Goal: Information Seeking & Learning: Learn about a topic

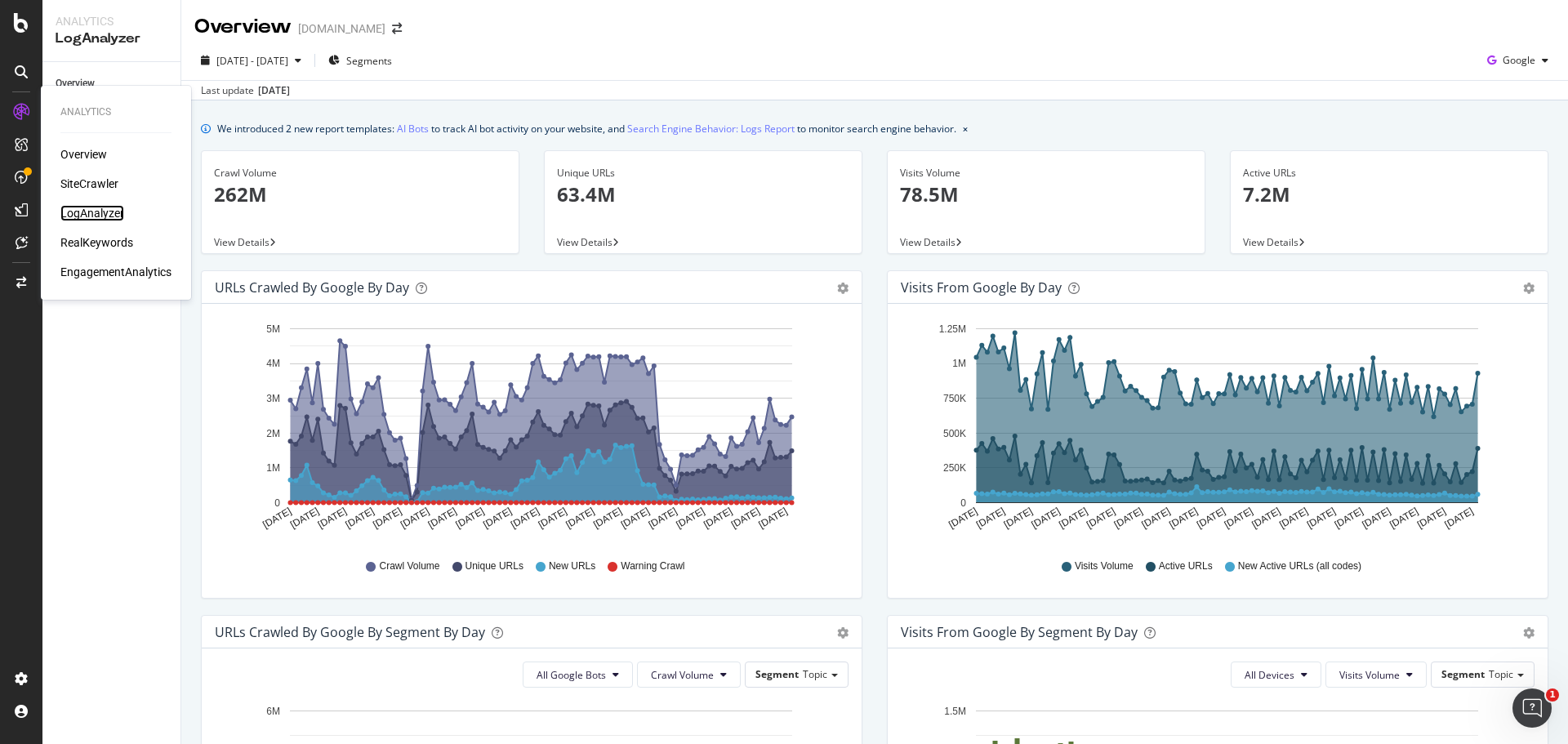
click at [86, 215] on div "LogAnalyzer" at bounding box center [92, 213] width 64 height 16
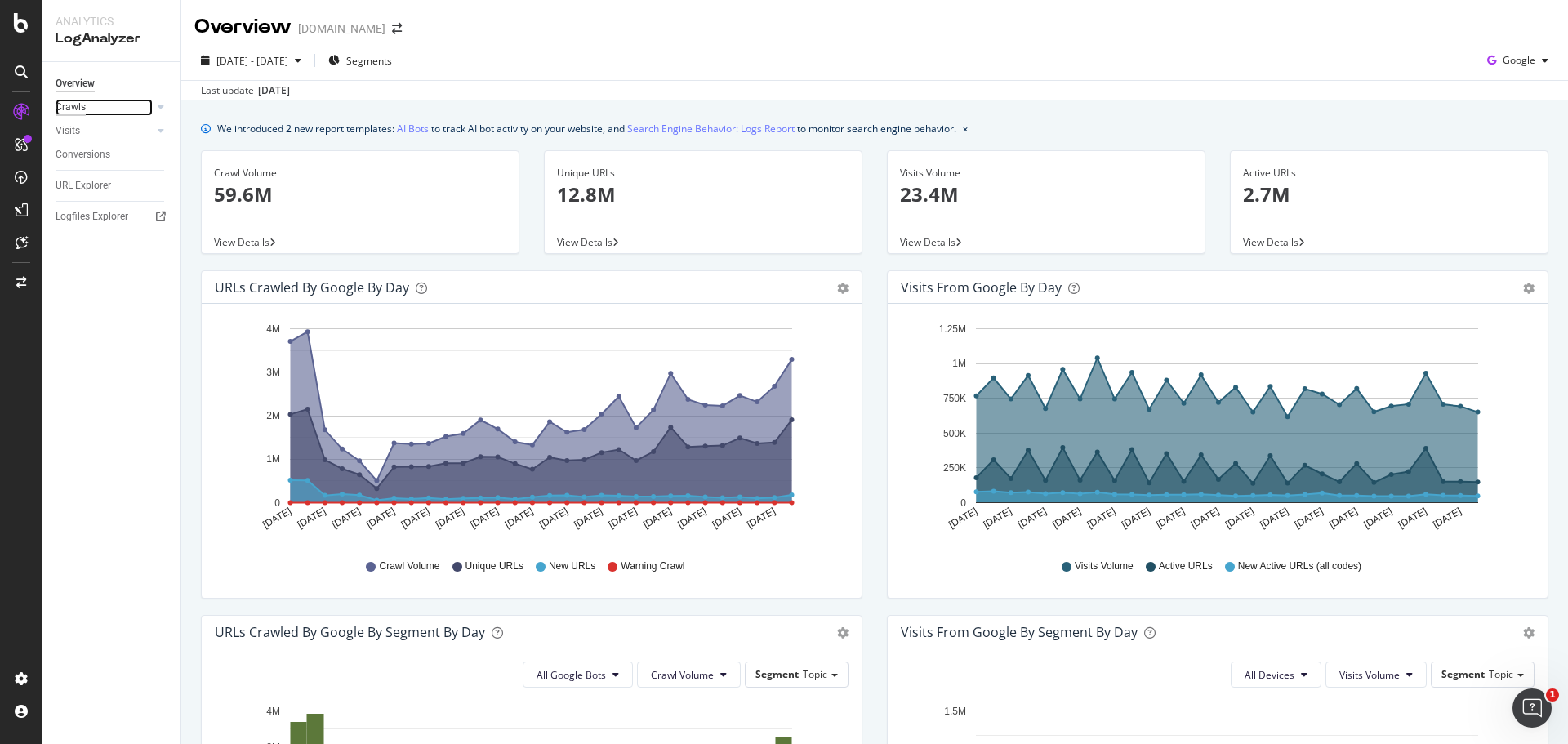
click at [75, 102] on div "Crawls" at bounding box center [70, 107] width 30 height 17
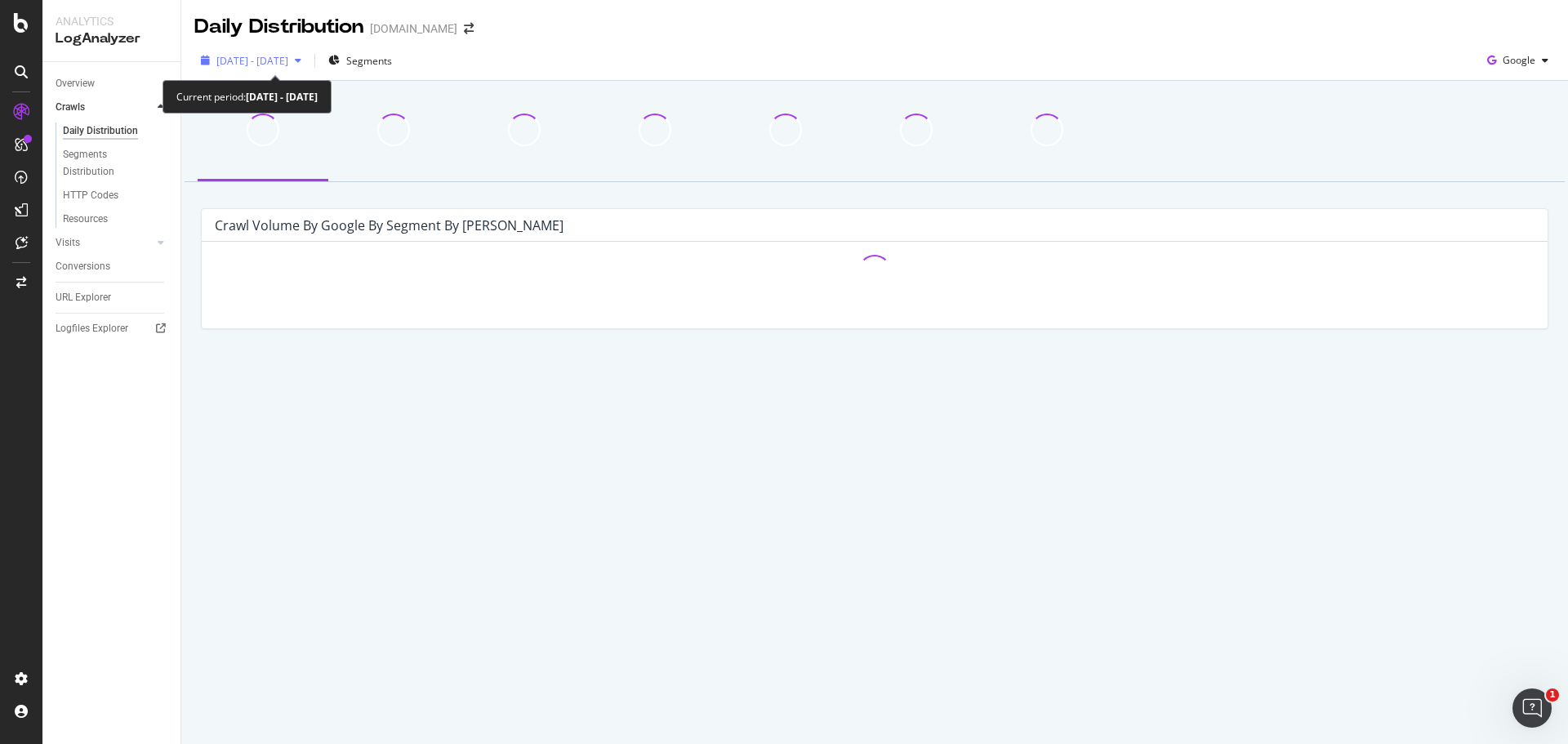
click at [298, 70] on div "[DATE] - [DATE]" at bounding box center [251, 60] width 113 height 25
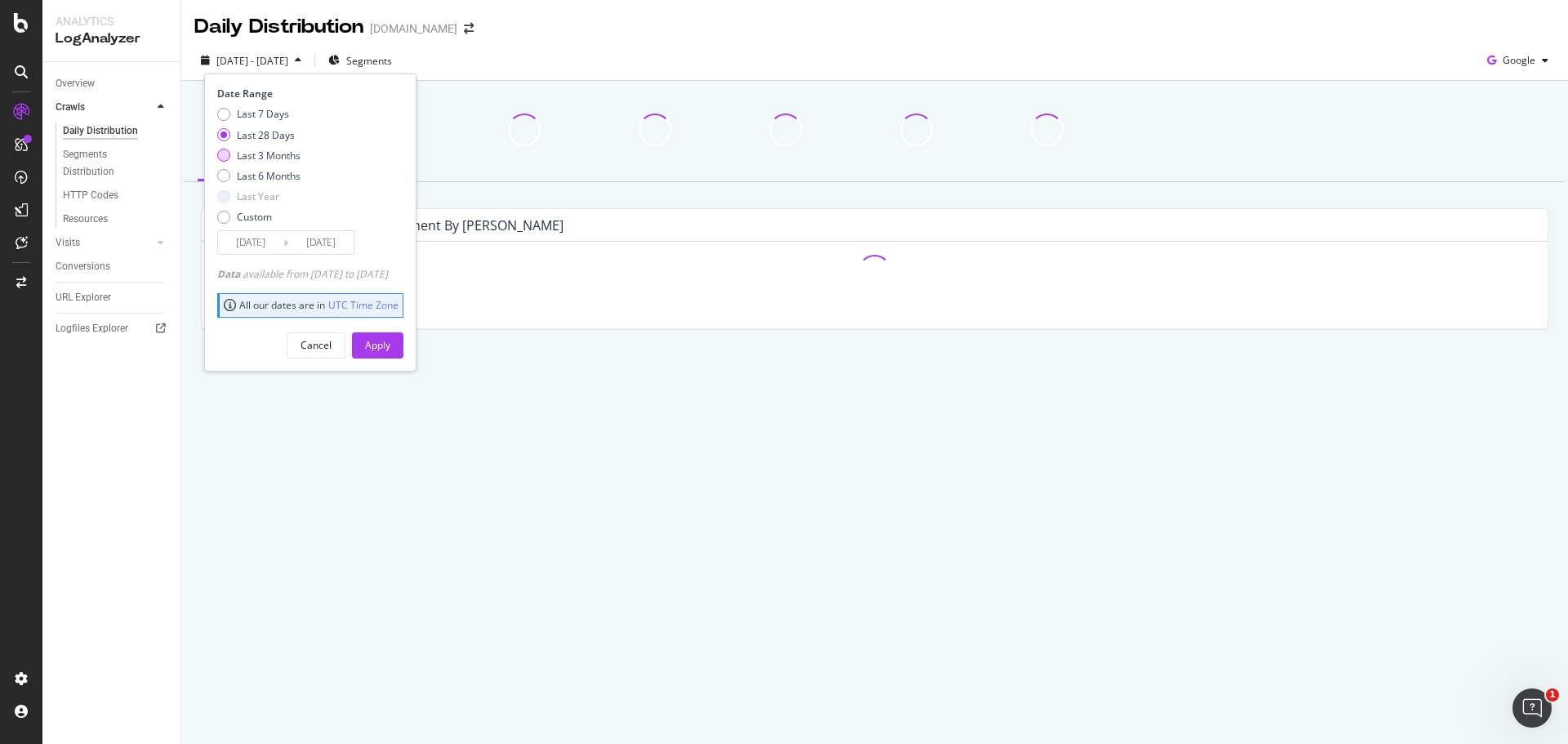
click at [257, 157] on div "Last 3 Months" at bounding box center [269, 155] width 64 height 14
type input "[DATE]"
click at [391, 349] on div "Apply" at bounding box center [378, 345] width 26 height 14
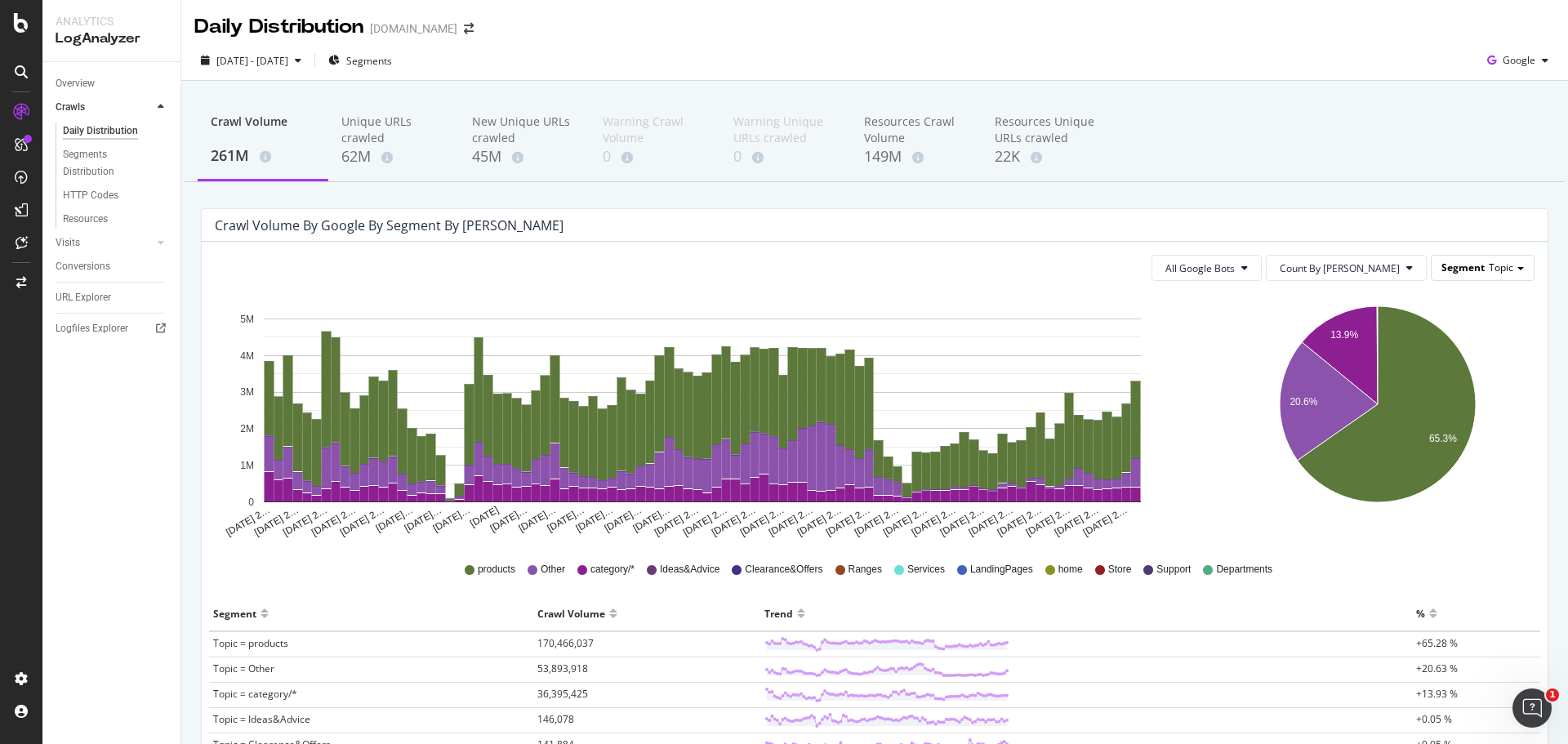
click at [1441, 270] on span "Segment" at bounding box center [1462, 267] width 43 height 14
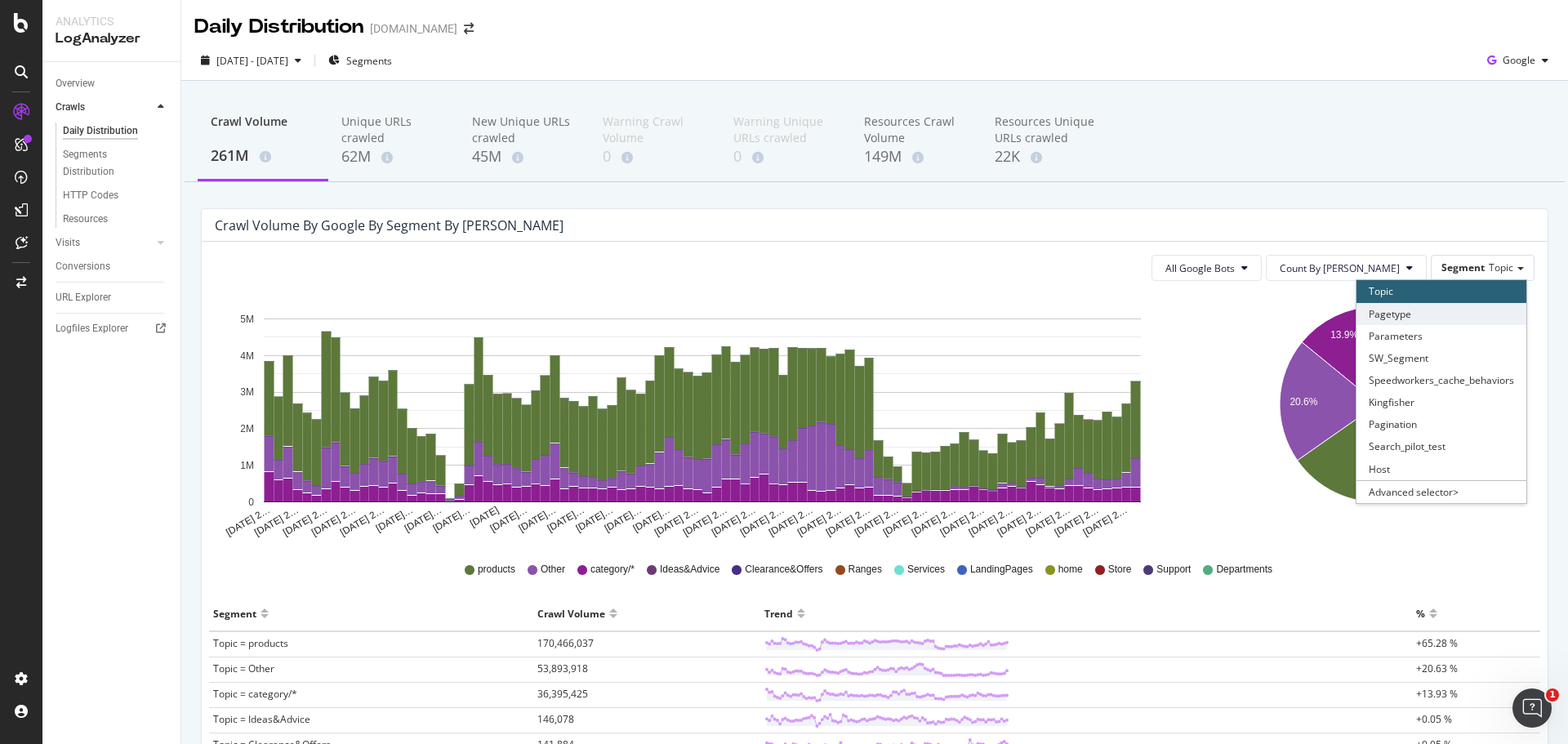
click at [1395, 312] on div "Pagetype" at bounding box center [1442, 314] width 170 height 22
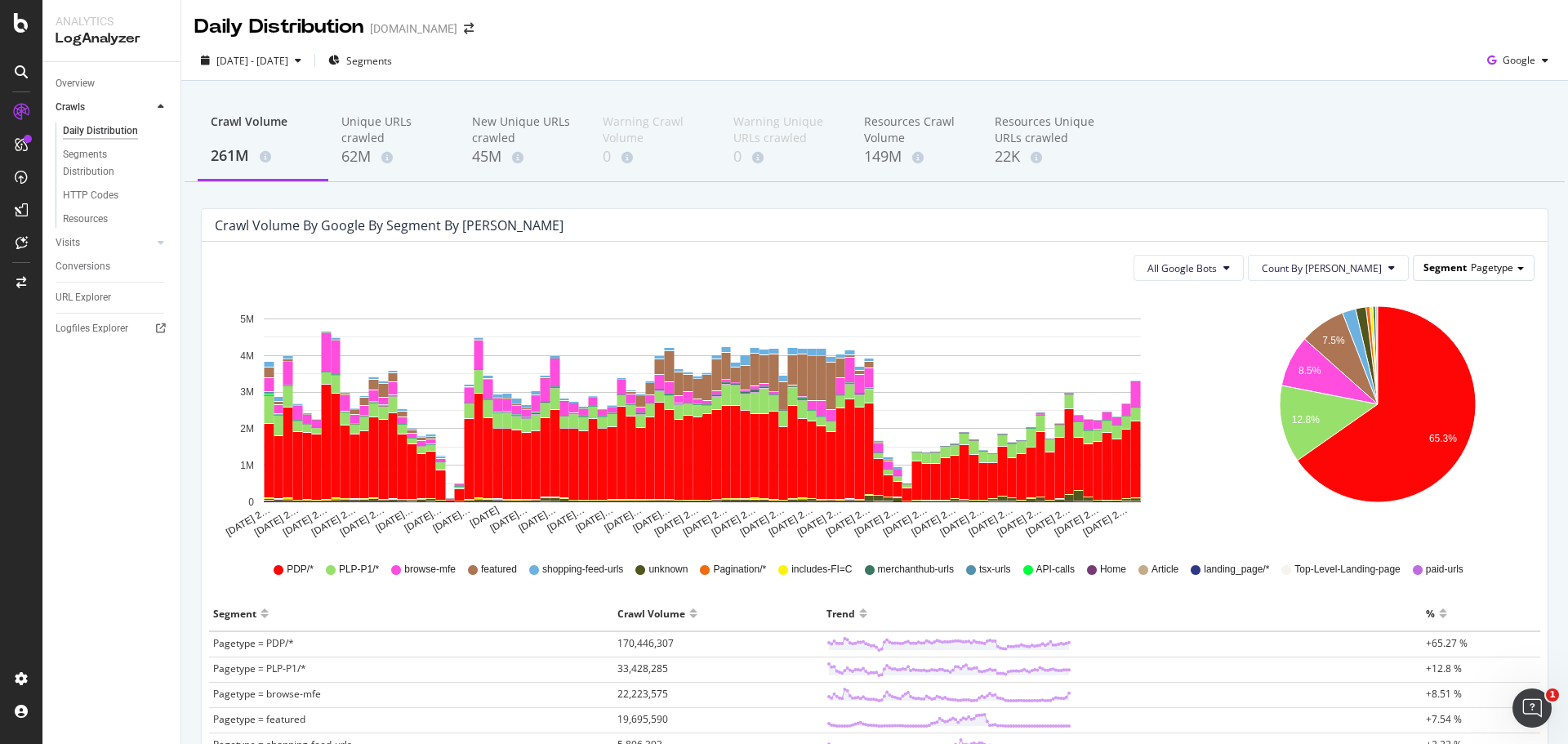
click at [1430, 259] on div "Segment Pagetype" at bounding box center [1473, 267] width 120 height 24
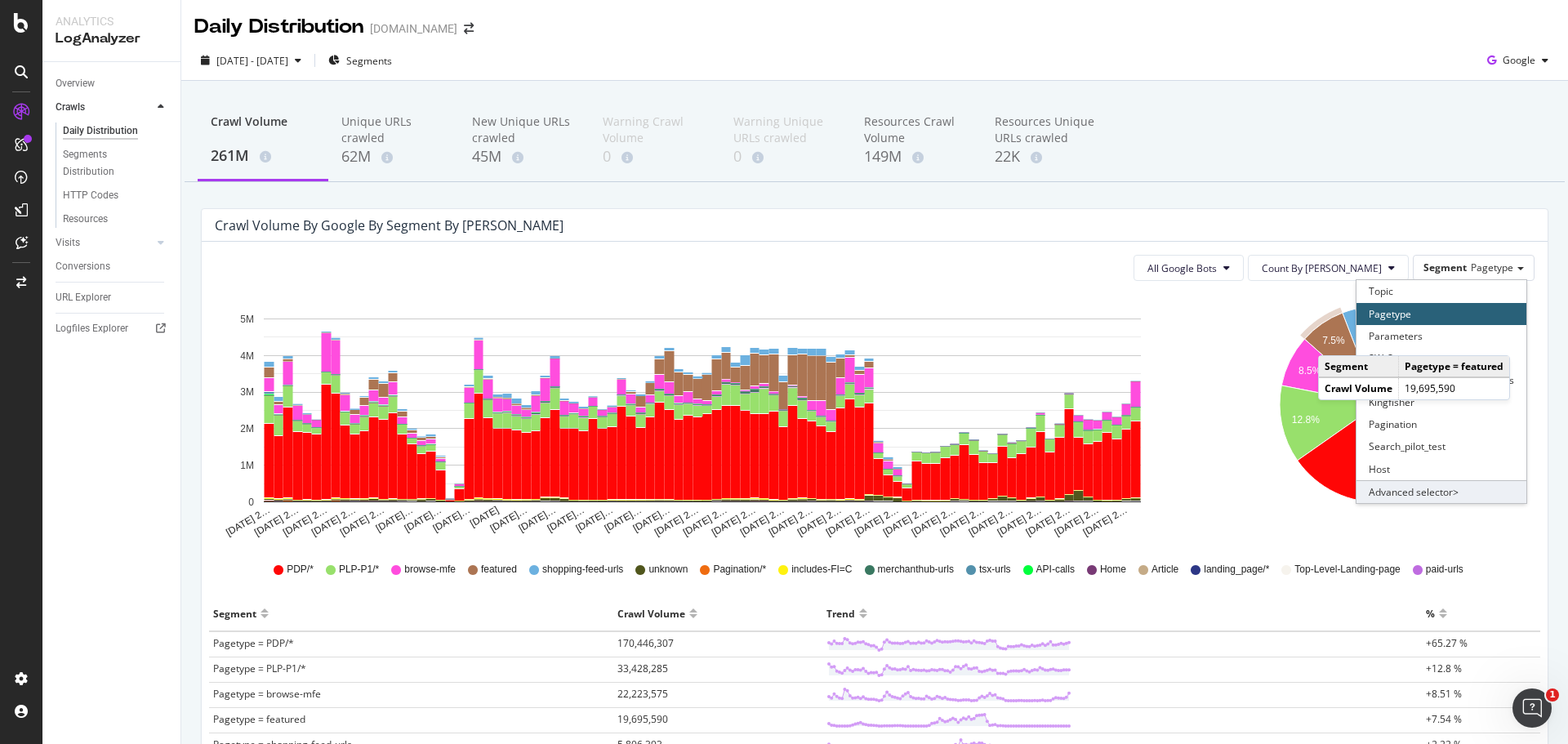
click at [1411, 498] on div "Advanced selector >" at bounding box center [1442, 491] width 170 height 23
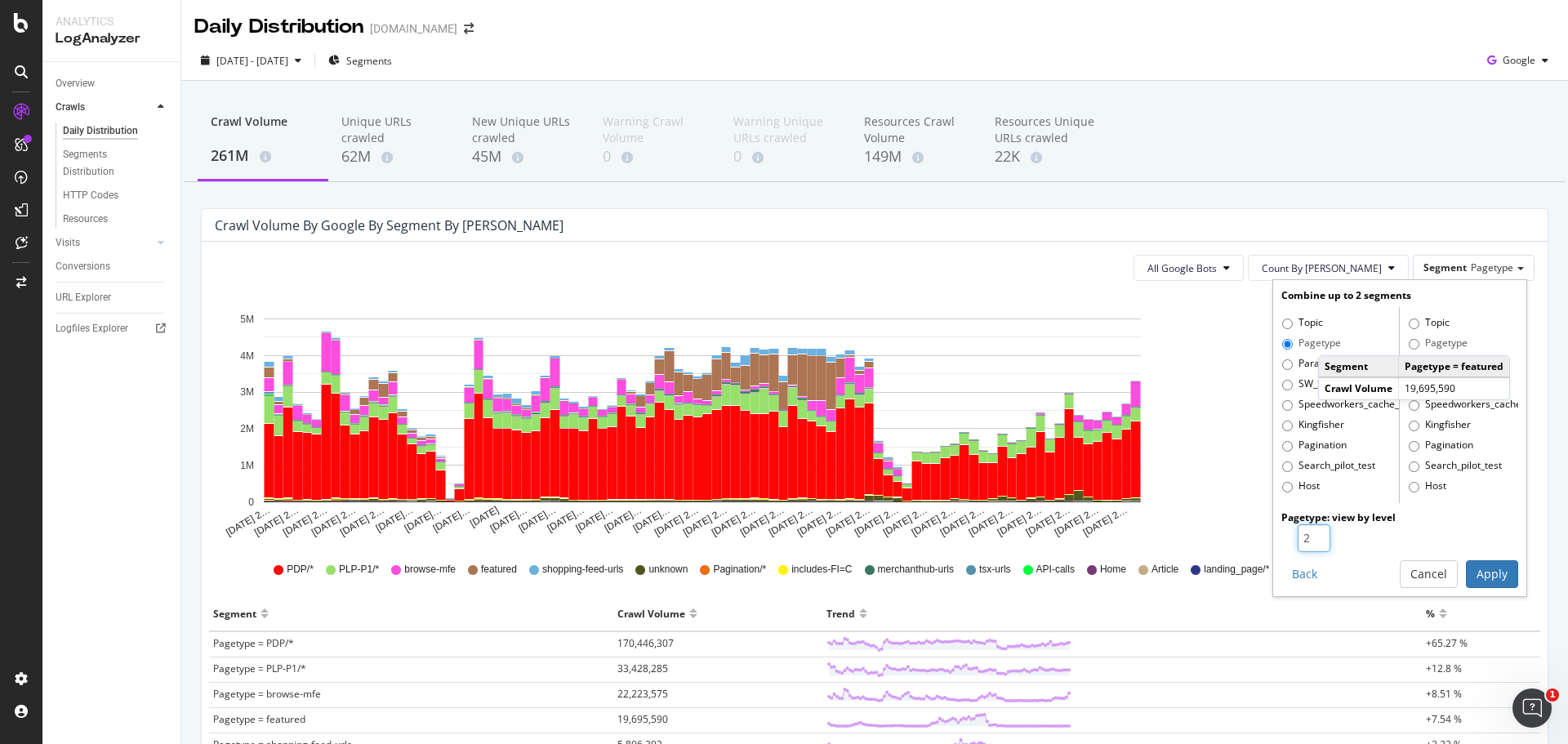
type input "2"
click at [1312, 530] on input "2" at bounding box center [1314, 538] width 33 height 27
drag, startPoint x: 1498, startPoint y: 573, endPoint x: 1466, endPoint y: 540, distance: 46.0
click at [1495, 574] on button "Apply" at bounding box center [1491, 574] width 52 height 27
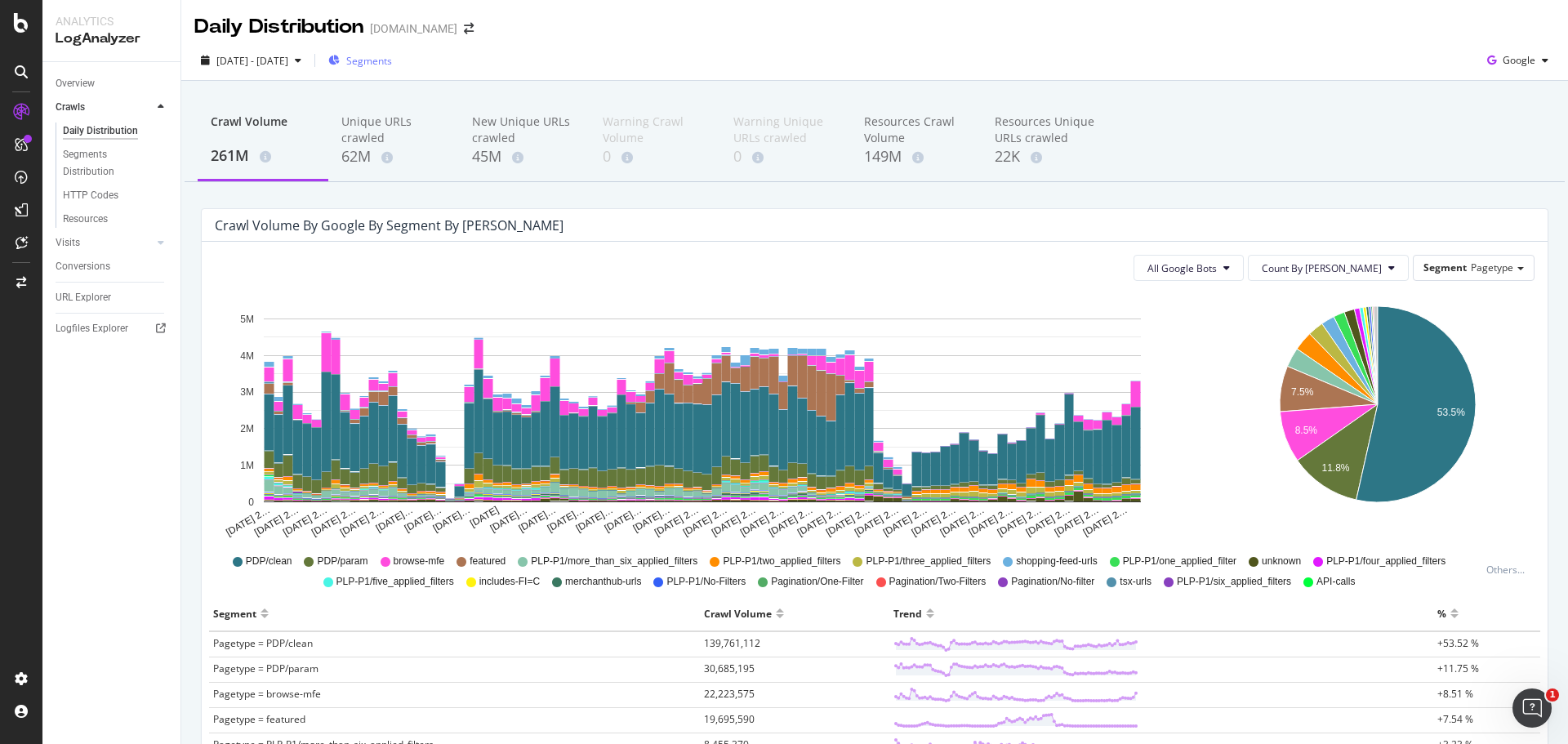
click at [392, 56] on span "Segments" at bounding box center [369, 60] width 46 height 14
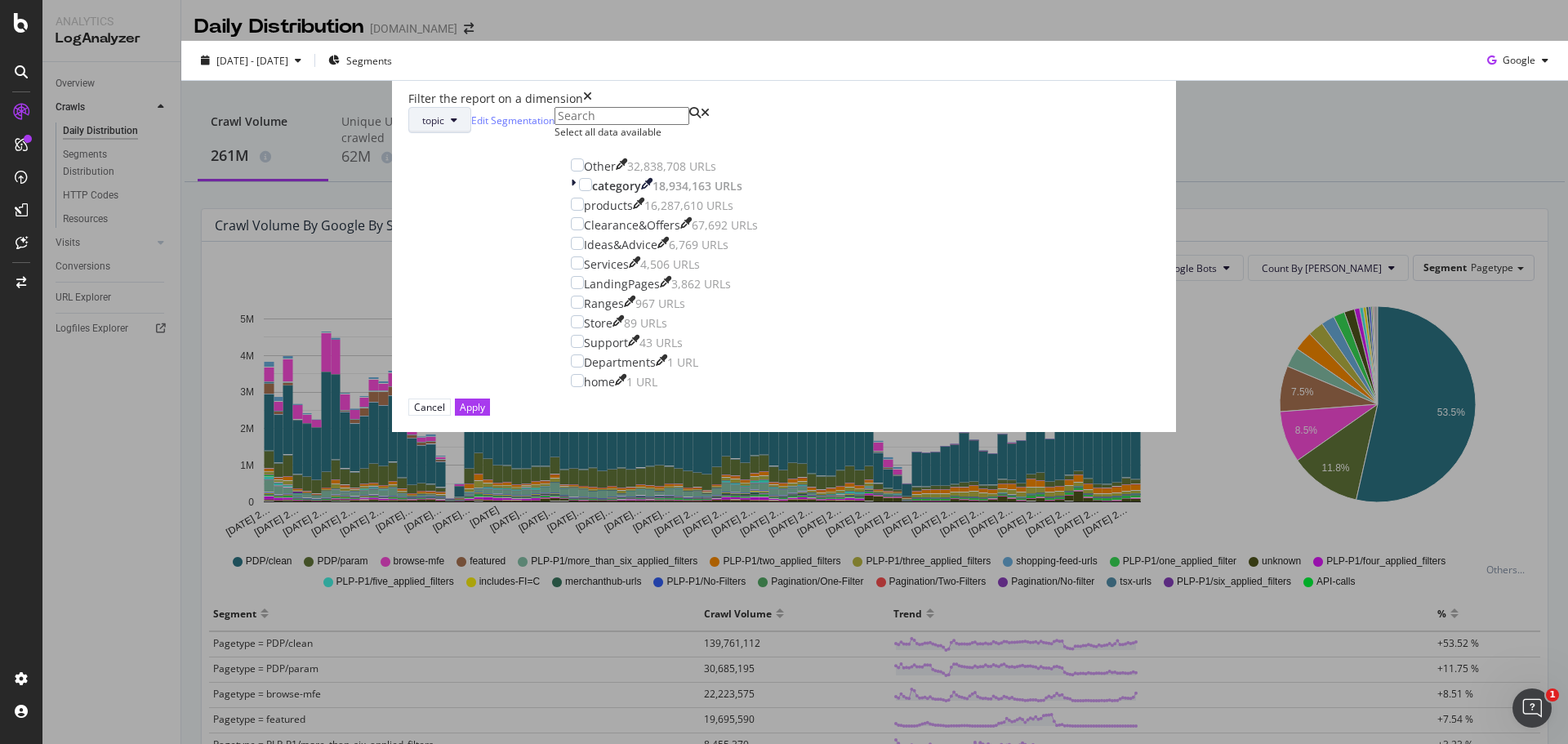
click at [471, 133] on button "topic" at bounding box center [439, 120] width 63 height 27
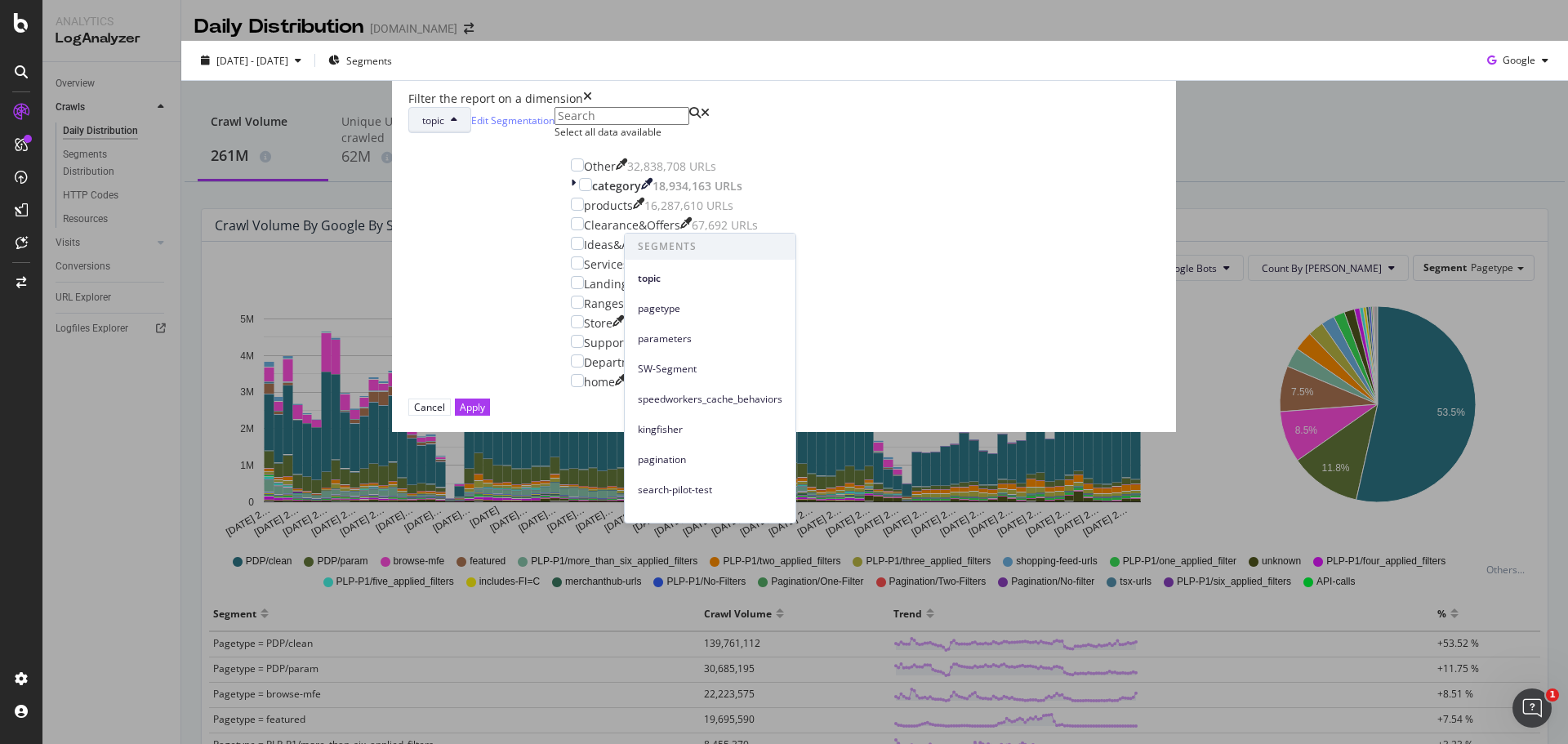
click at [681, 310] on span "pagetype" at bounding box center [710, 308] width 145 height 15
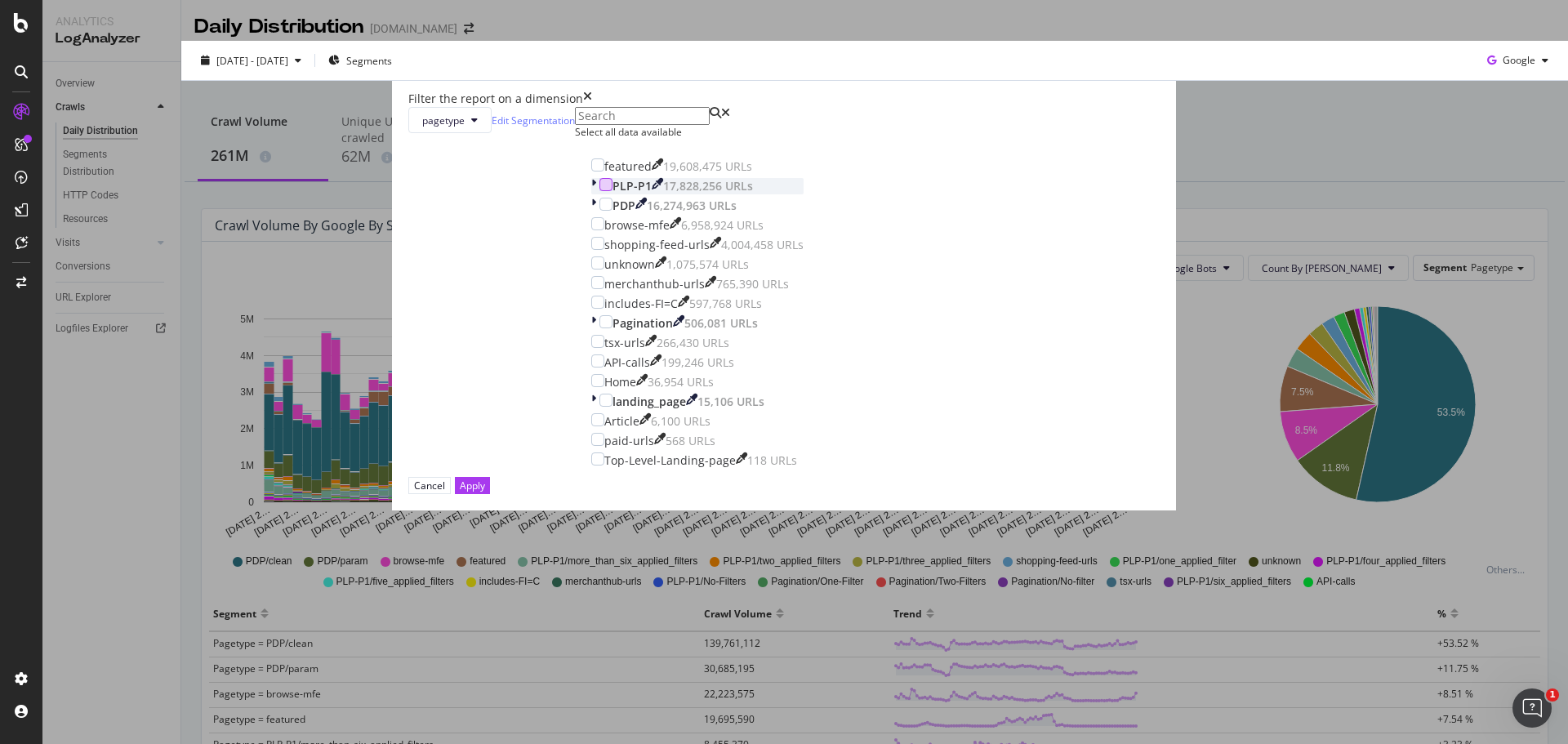
click at [612, 191] on div "modal" at bounding box center [606, 185] width 13 height 13
click at [637, 339] on div "featured 19,608,475 URLs PLP-P1 17,828,256 URLs PDP 16,274,963 URLs browse-mfe …" at bounding box center [697, 313] width 212 height 310
click at [612, 210] on div "modal" at bounding box center [606, 204] width 13 height 13
click at [605, 387] on div "modal" at bounding box center [597, 381] width 13 height 13
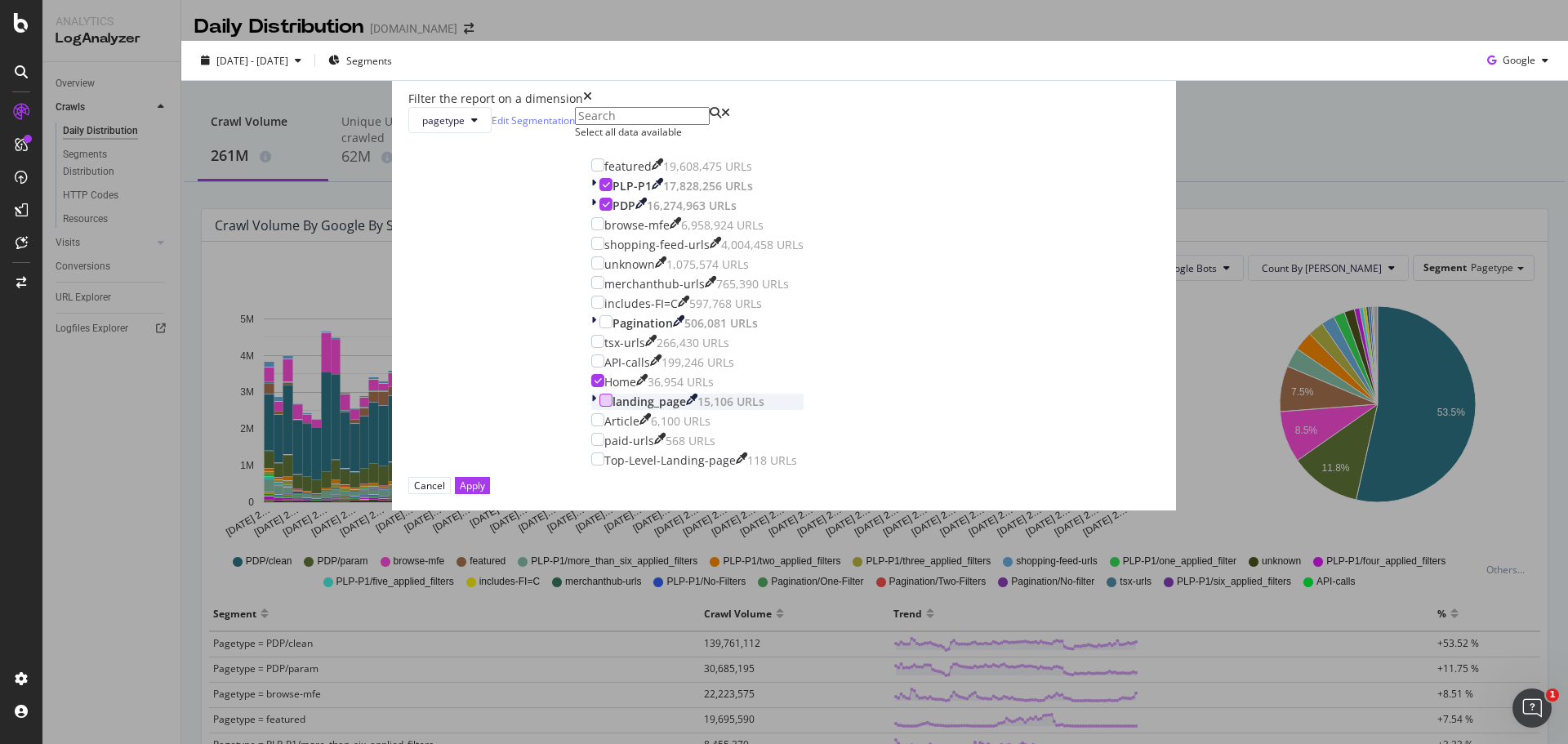
click at [612, 407] on div "modal" at bounding box center [606, 400] width 13 height 13
click at [605, 426] on div "modal" at bounding box center [597, 420] width 13 height 13
click at [490, 494] on button "Apply" at bounding box center [472, 485] width 35 height 17
